Goal: Task Accomplishment & Management: Complete application form

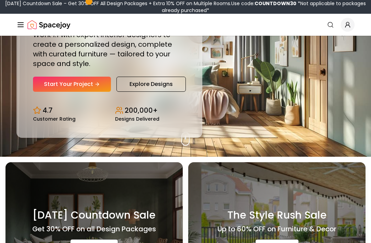
scroll to position [86, 0]
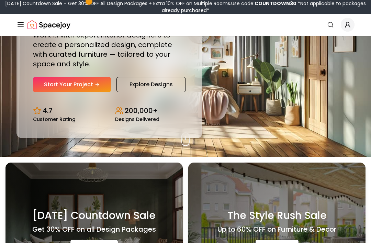
click at [68, 92] on link "Start Your Project" at bounding box center [72, 84] width 78 height 15
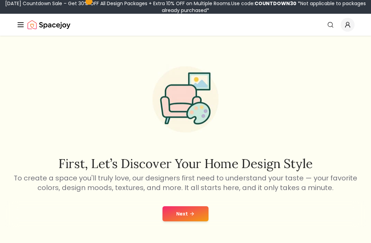
click at [199, 216] on button "Next" at bounding box center [185, 213] width 46 height 15
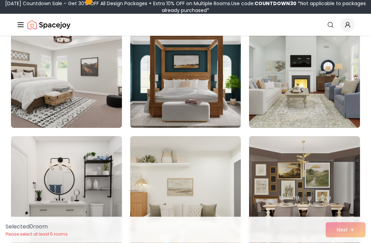
scroll to position [202, 0]
click at [21, 101] on img at bounding box center [66, 73] width 111 height 110
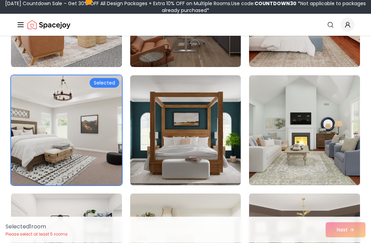
scroll to position [137, 0]
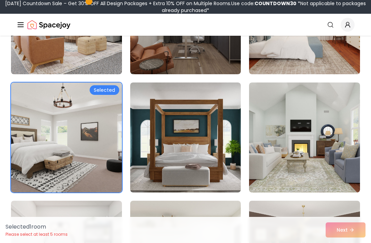
click at [46, 168] on img at bounding box center [66, 137] width 111 height 110
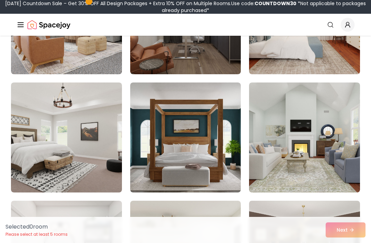
click at [30, 150] on img at bounding box center [66, 137] width 111 height 110
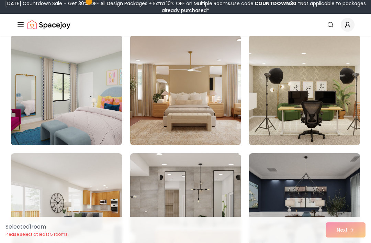
scroll to position [775, 0]
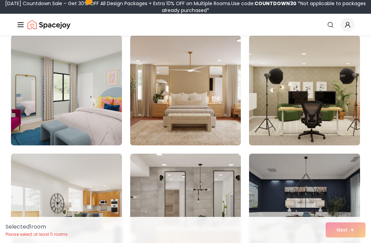
click at [160, 97] on img at bounding box center [185, 90] width 111 height 110
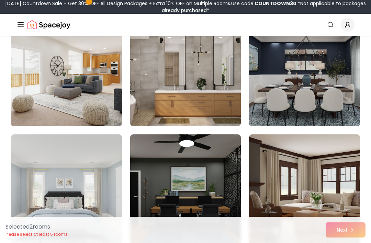
click at [32, 111] on img at bounding box center [66, 71] width 111 height 110
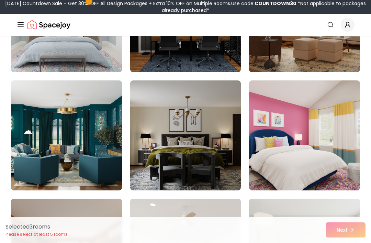
click at [336, 176] on img at bounding box center [304, 135] width 111 height 110
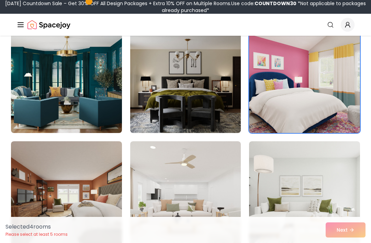
click at [346, 120] on img at bounding box center [304, 78] width 111 height 110
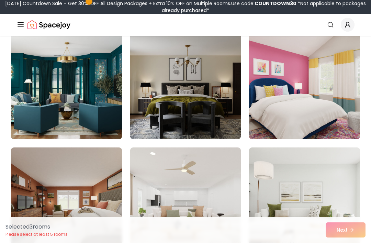
click at [148, 122] on img at bounding box center [185, 84] width 111 height 110
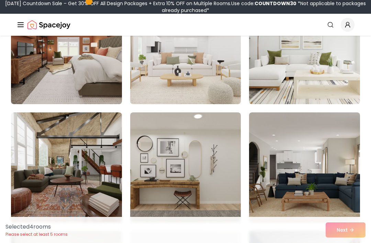
scroll to position [1291, 0]
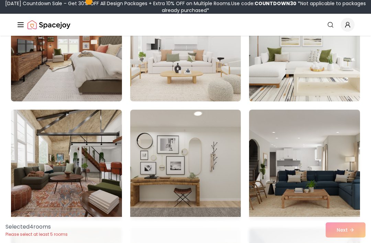
click at [330, 180] on img at bounding box center [304, 164] width 111 height 110
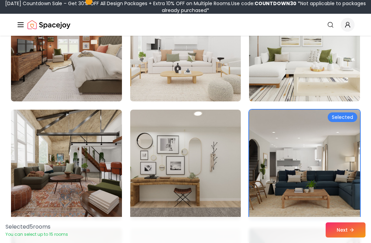
click at [358, 194] on img at bounding box center [304, 164] width 111 height 110
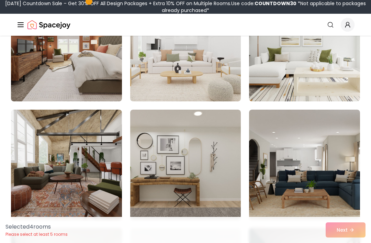
click at [149, 185] on img at bounding box center [185, 164] width 111 height 110
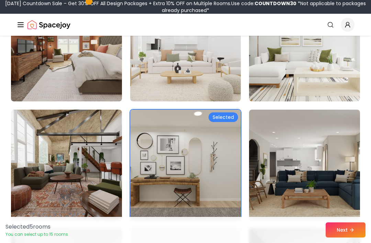
click at [344, 237] on button "Next" at bounding box center [345, 229] width 40 height 15
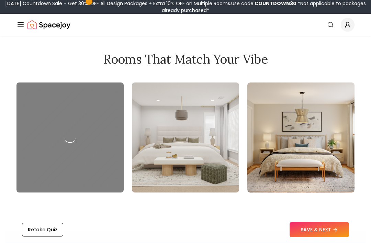
scroll to position [811, 0]
click at [308, 237] on button "SAVE & NEXT" at bounding box center [318, 229] width 59 height 15
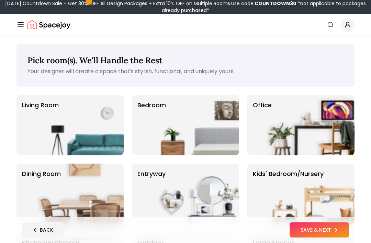
click at [146, 138] on p "Bedroom" at bounding box center [151, 124] width 28 height 49
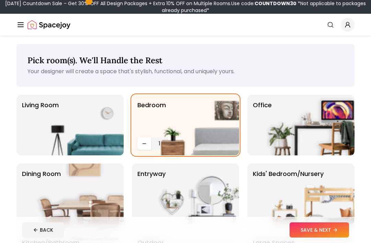
click at [315, 236] on button "SAVE & NEXT" at bounding box center [318, 229] width 59 height 15
